Goal: Transaction & Acquisition: Purchase product/service

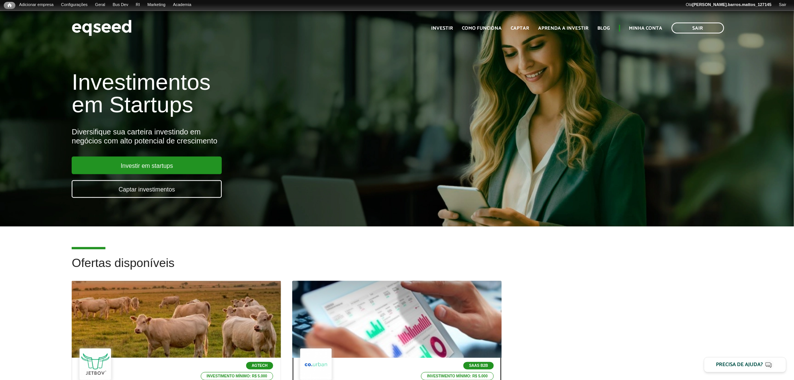
click at [385, 310] on div at bounding box center [396, 319] width 251 height 92
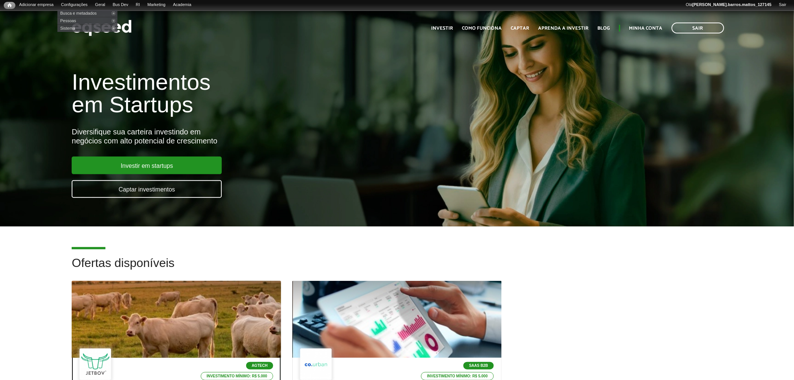
click at [192, 329] on div at bounding box center [176, 319] width 251 height 92
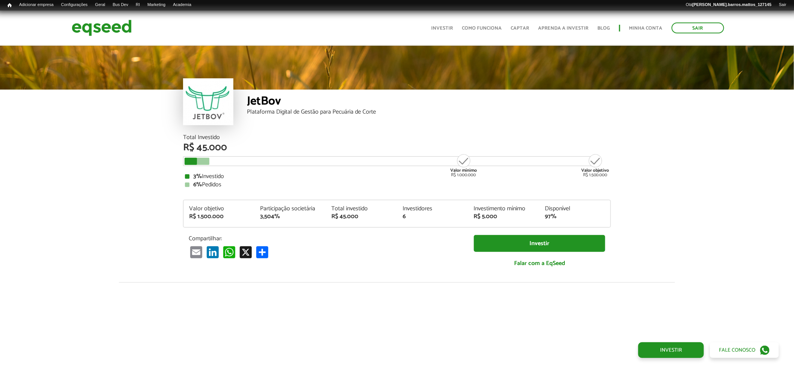
scroll to position [885, 0]
